Goal: Understand process/instructions: Learn how to perform a task or action

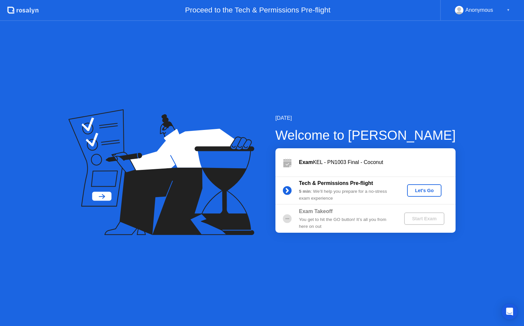
click at [428, 192] on div "Let's Go" at bounding box center [424, 190] width 29 height 5
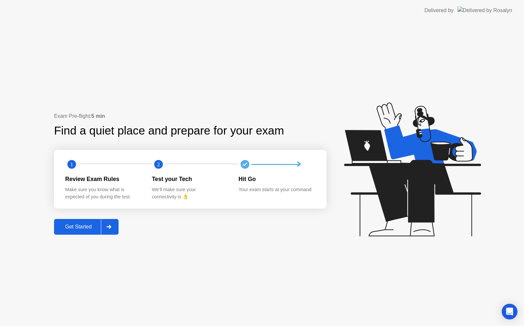
click at [109, 235] on div "Exam Pre-flight: 5 min Find a quiet place and prepare for your exam 1 2 Review …" at bounding box center [262, 173] width 524 height 305
click at [110, 230] on div at bounding box center [109, 226] width 16 height 15
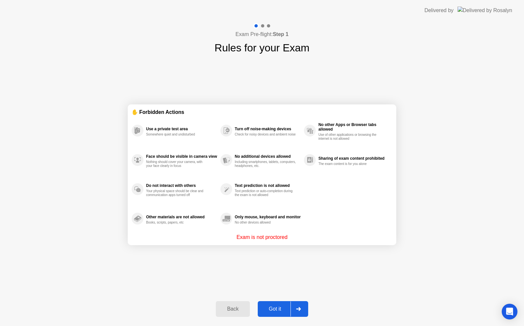
click at [308, 313] on div "Back Got it" at bounding box center [262, 309] width 100 height 30
click at [293, 308] on div at bounding box center [298, 309] width 16 height 15
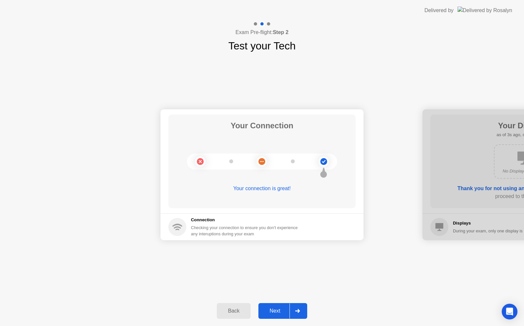
click at [270, 314] on div "Next" at bounding box center [274, 311] width 29 height 6
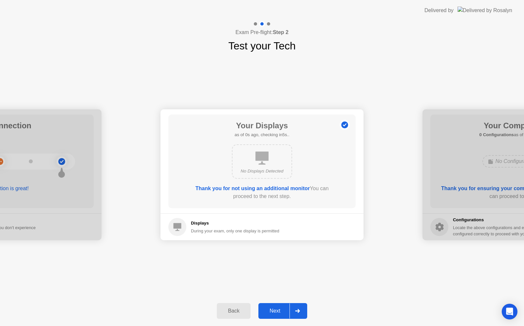
click at [270, 314] on div "Next" at bounding box center [274, 311] width 29 height 6
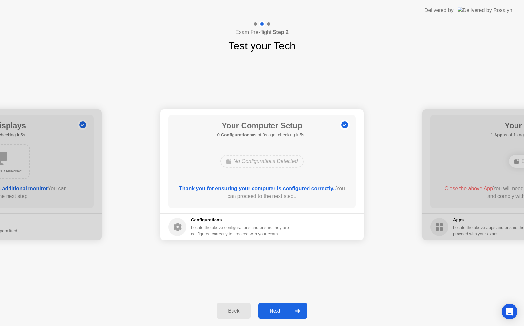
click at [270, 314] on div "Next" at bounding box center [274, 311] width 29 height 6
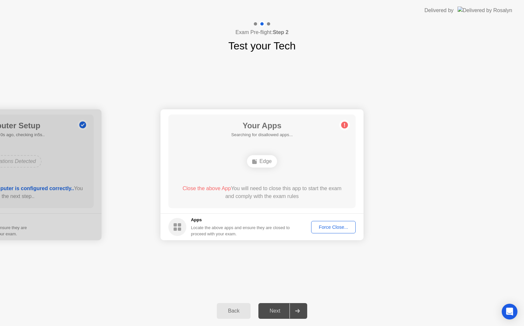
click at [348, 126] on circle at bounding box center [344, 125] width 7 height 7
click at [321, 233] on button "Force Close..." at bounding box center [333, 227] width 45 height 12
click at [284, 310] on div "Next" at bounding box center [274, 311] width 29 height 6
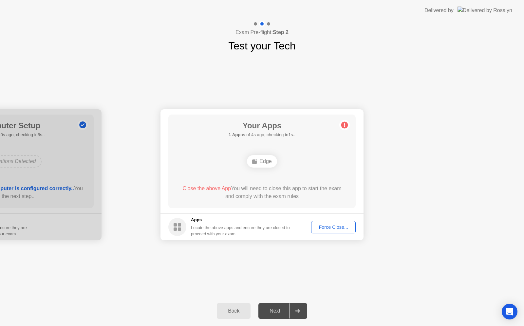
click at [338, 230] on div "Force Close..." at bounding box center [333, 227] width 40 height 5
click at [235, 310] on div "Back" at bounding box center [234, 311] width 30 height 6
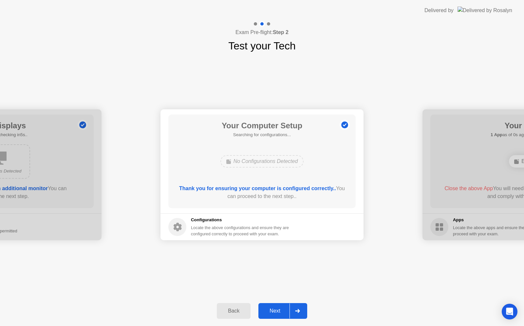
click at [235, 310] on div "Back" at bounding box center [234, 311] width 30 height 6
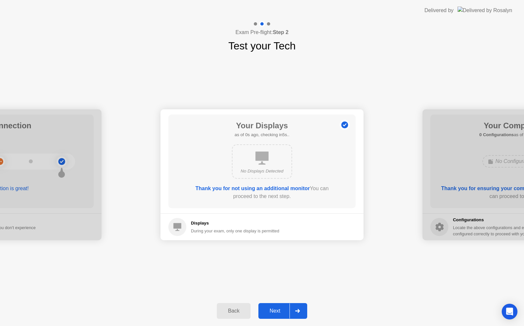
click at [235, 310] on div "Back" at bounding box center [234, 311] width 30 height 6
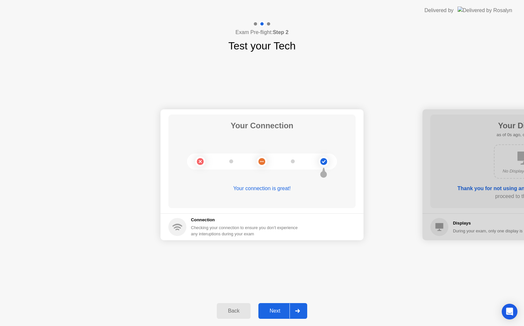
click at [235, 310] on div "Back" at bounding box center [234, 311] width 30 height 6
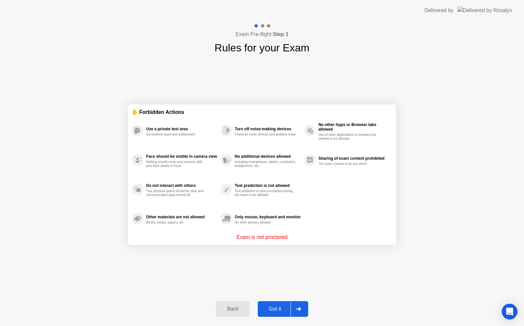
click at [269, 311] on div "Got it" at bounding box center [275, 309] width 31 height 6
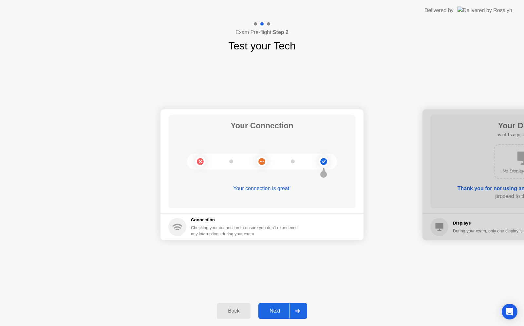
click at [302, 312] on div at bounding box center [297, 310] width 16 height 15
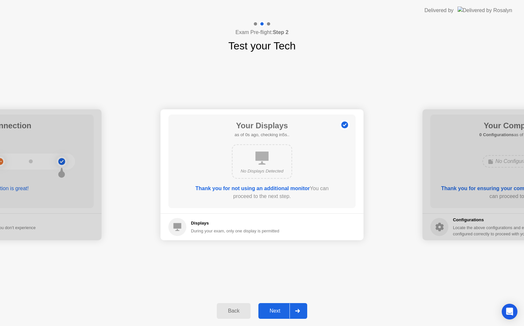
click at [302, 312] on div at bounding box center [297, 310] width 16 height 15
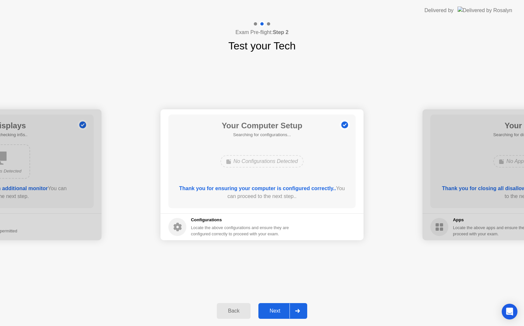
click at [302, 312] on div at bounding box center [297, 310] width 16 height 15
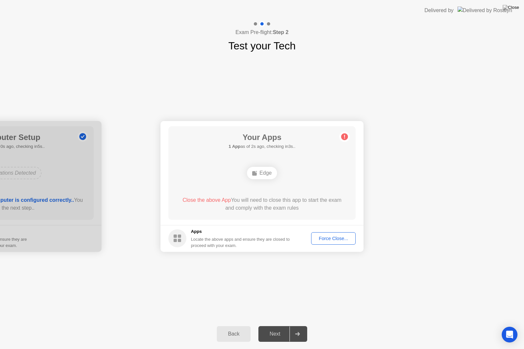
click at [300, 326] on icon at bounding box center [297, 334] width 5 height 4
click at [331, 242] on button "Force Close..." at bounding box center [333, 238] width 45 height 12
click at [517, 5] on img at bounding box center [511, 7] width 16 height 5
click at [271, 326] on div at bounding box center [262, 349] width 524 height 0
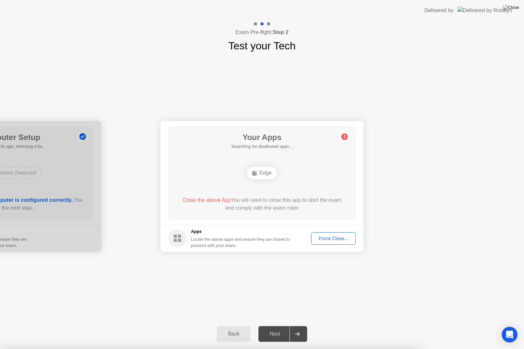
click at [234, 326] on div "Back" at bounding box center [234, 334] width 30 height 6
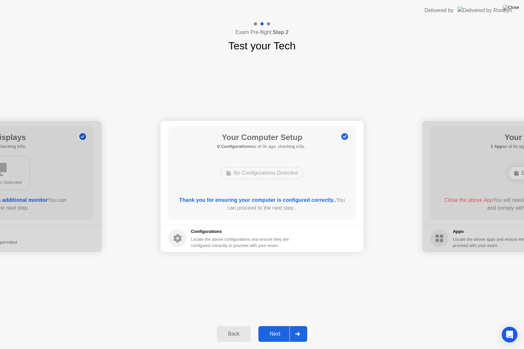
click at [300, 326] on div at bounding box center [297, 334] width 16 height 15
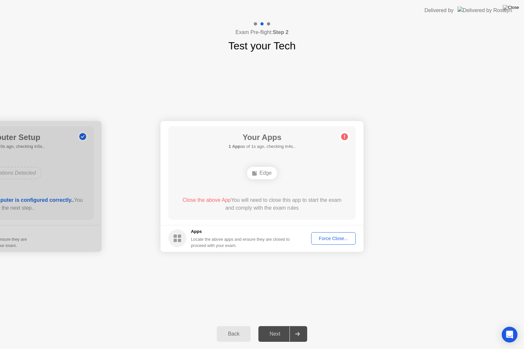
click at [236, 326] on div "Back" at bounding box center [234, 334] width 30 height 6
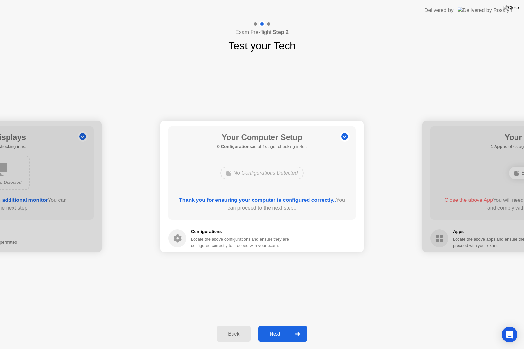
click at [237, 326] on div "Back" at bounding box center [234, 334] width 30 height 6
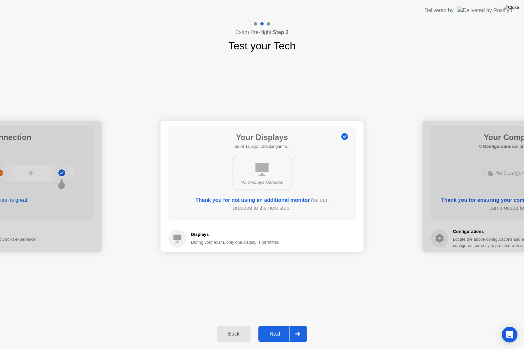
click at [241, 326] on button "Back" at bounding box center [234, 334] width 34 height 16
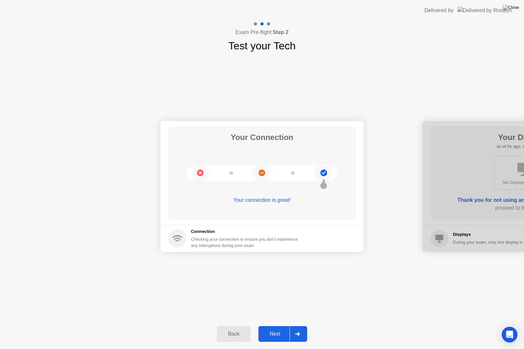
click at [241, 326] on button "Back" at bounding box center [234, 334] width 34 height 16
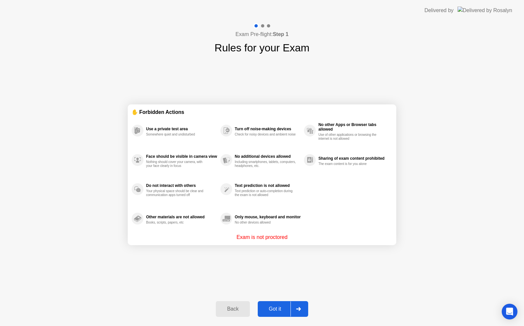
click at [297, 308] on icon at bounding box center [298, 309] width 5 height 4
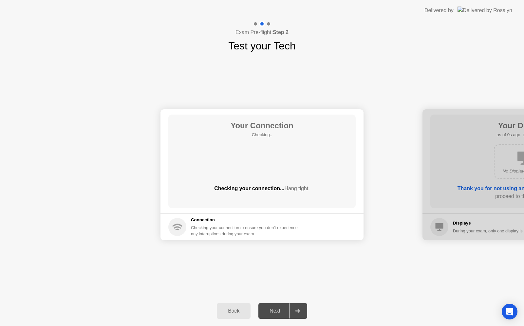
click at [297, 308] on div at bounding box center [297, 310] width 16 height 15
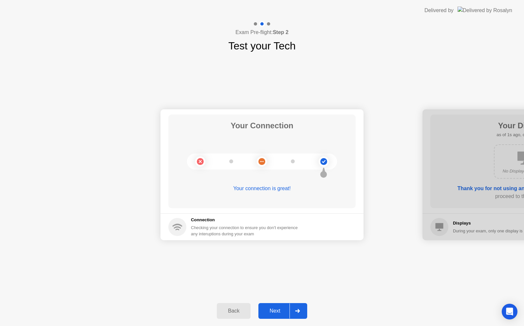
click at [297, 308] on div at bounding box center [297, 310] width 16 height 15
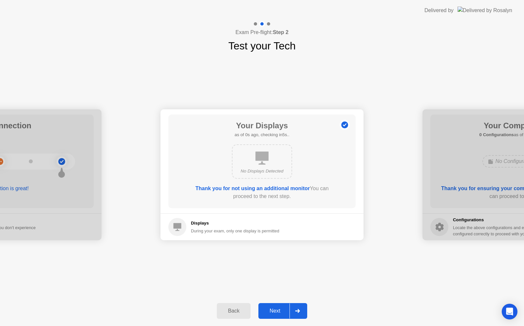
click at [297, 308] on div at bounding box center [297, 310] width 16 height 15
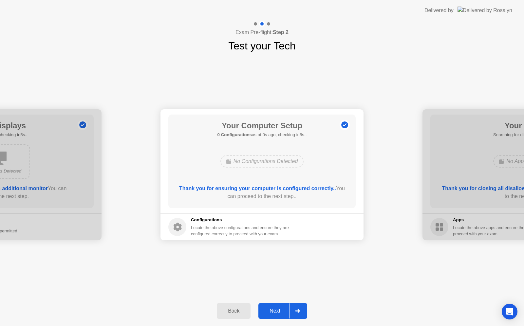
click at [297, 308] on div at bounding box center [297, 310] width 16 height 15
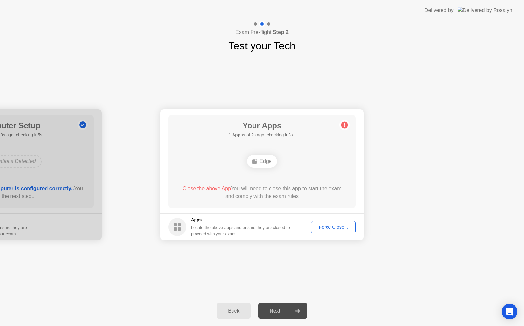
click at [231, 314] on div "Back" at bounding box center [234, 311] width 30 height 6
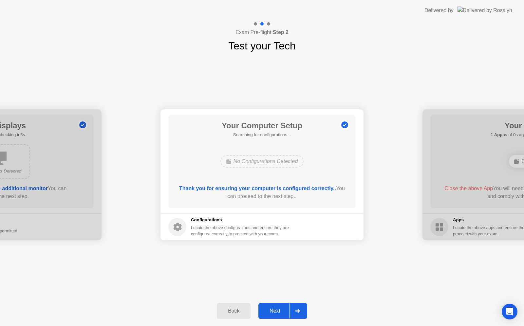
click at [231, 314] on div "Back" at bounding box center [234, 311] width 30 height 6
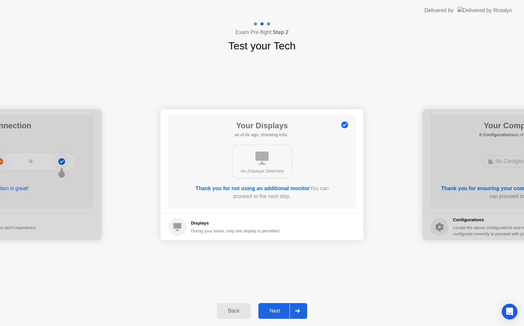
click at [231, 314] on div "Back" at bounding box center [234, 311] width 30 height 6
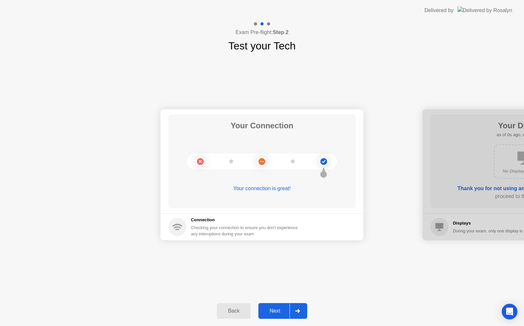
click at [231, 314] on div "Back" at bounding box center [234, 311] width 30 height 6
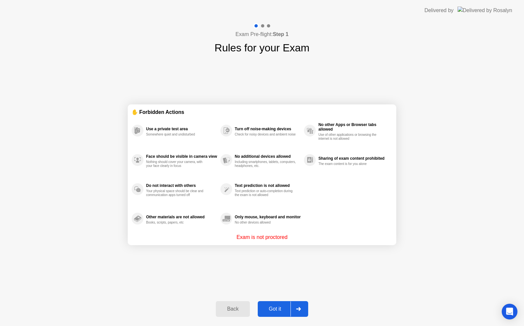
click at [283, 310] on div "Got it" at bounding box center [275, 309] width 31 height 6
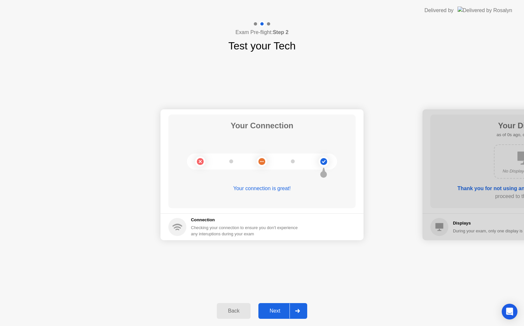
click at [284, 309] on div "Next" at bounding box center [274, 311] width 29 height 6
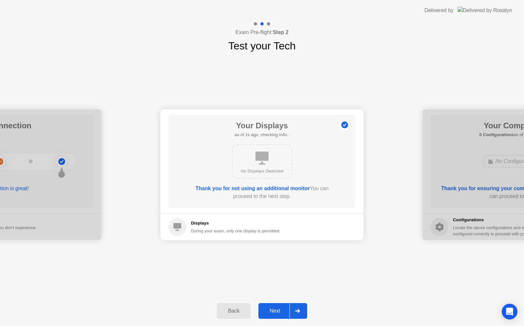
click at [284, 309] on div "Next" at bounding box center [274, 311] width 29 height 6
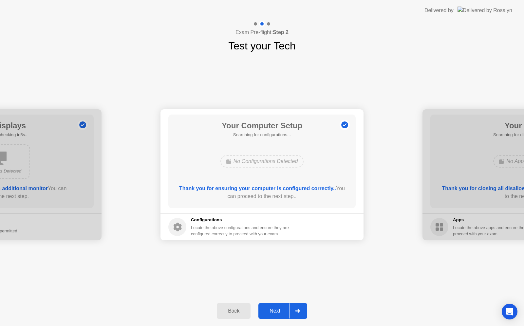
click at [284, 309] on div "Next" at bounding box center [274, 311] width 29 height 6
